Goal: Task Accomplishment & Management: Complete application form

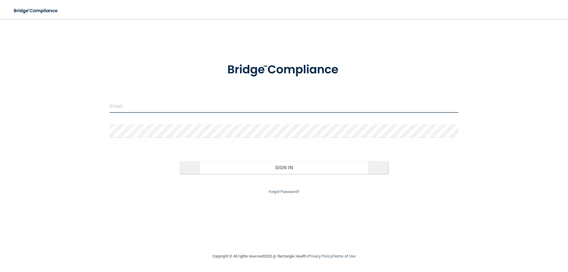
type input "[EMAIL_ADDRESS][DOMAIN_NAME]"
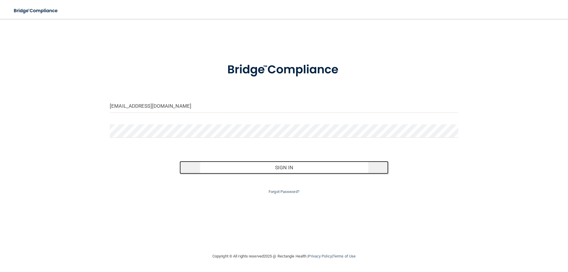
click at [272, 168] on button "Sign In" at bounding box center [284, 167] width 209 height 13
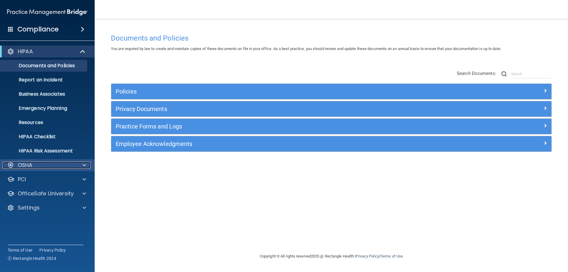
click at [40, 167] on div "OSHA" at bounding box center [39, 164] width 73 height 7
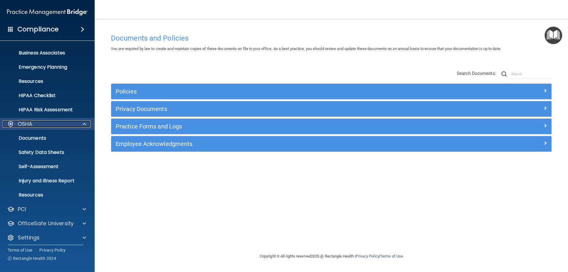
scroll to position [45, 0]
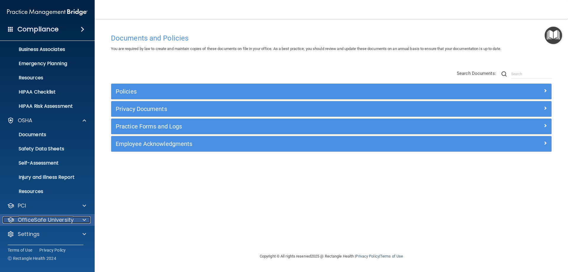
click at [47, 222] on p "OfficeSafe University" at bounding box center [46, 219] width 56 height 7
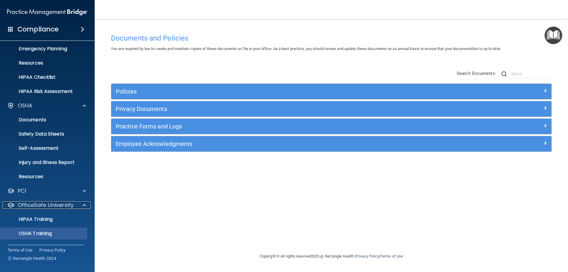
scroll to position [87, 0]
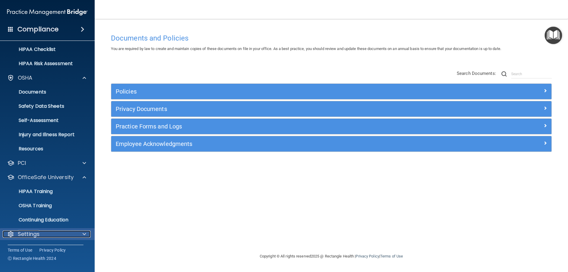
click at [38, 236] on p "Settings" at bounding box center [29, 233] width 22 height 7
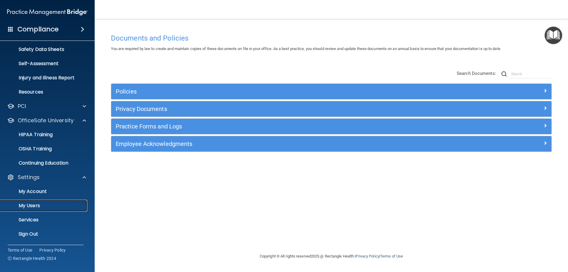
click at [32, 206] on p "My Users" at bounding box center [44, 206] width 81 height 6
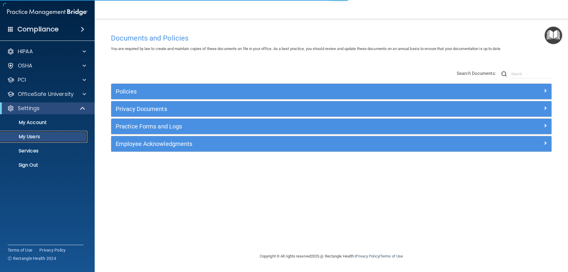
select select "20"
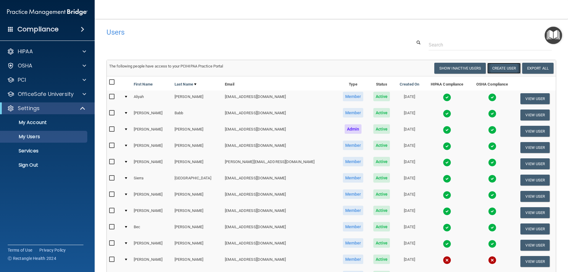
click at [492, 66] on button "Create User" at bounding box center [503, 68] width 33 height 11
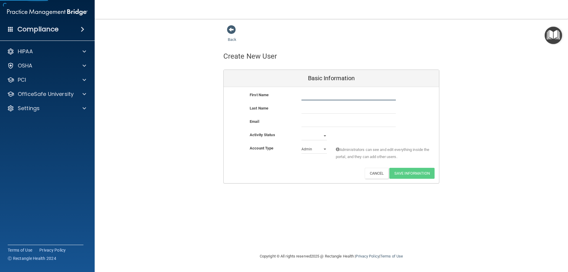
click at [309, 98] on input "text" at bounding box center [348, 95] width 94 height 9
click at [313, 96] on input "text" at bounding box center [348, 95] width 94 height 9
type input "Cypress"
type input "Hill"
paste input "[EMAIL_ADDRESS][DOMAIN_NAME]"
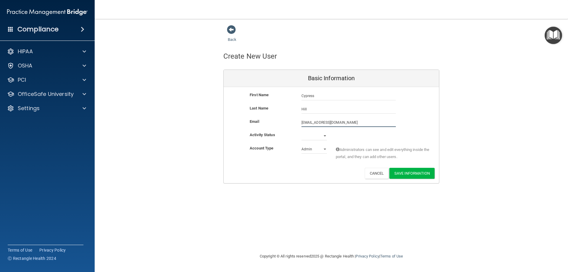
type input "[EMAIL_ADDRESS][DOMAIN_NAME]"
click at [317, 137] on select "Active Inactive" at bounding box center [313, 135] width 25 height 9
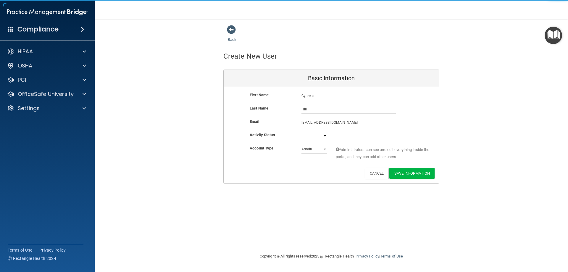
select select "active"
click at [301, 131] on select "Active Inactive" at bounding box center [313, 135] width 25 height 9
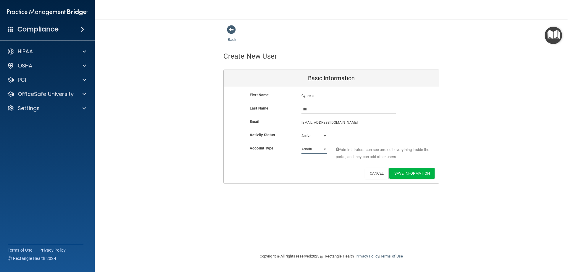
click at [321, 151] on select "Admin Member" at bounding box center [313, 149] width 25 height 9
select select "practice_member"
click at [301, 145] on select "Admin Member" at bounding box center [313, 149] width 25 height 9
click at [402, 173] on button "Save Information" at bounding box center [411, 173] width 45 height 11
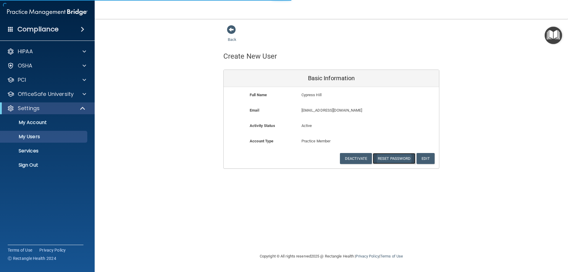
click at [401, 159] on button "Reset Password" at bounding box center [394, 158] width 43 height 11
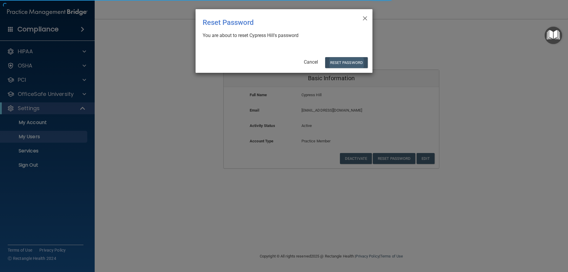
select select "20"
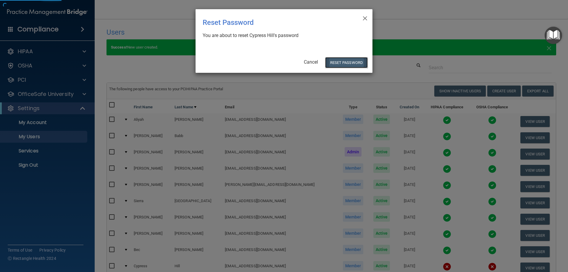
click at [352, 63] on button "Reset Password" at bounding box center [346, 62] width 43 height 11
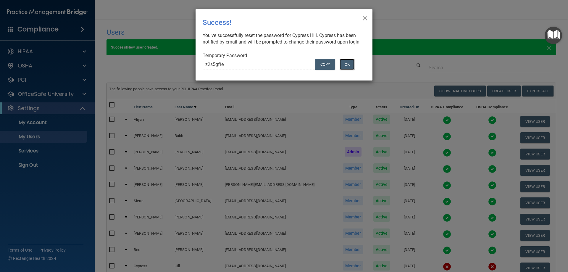
click at [350, 70] on button "OK" at bounding box center [347, 64] width 15 height 11
